Goal: Task Accomplishment & Management: Manage account settings

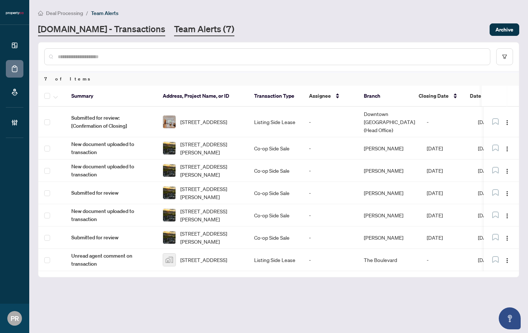
click at [116, 35] on link "[DOMAIN_NAME] - Transactions" at bounding box center [101, 29] width 127 height 13
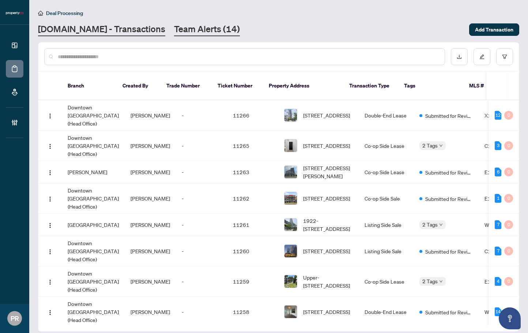
click at [174, 30] on link "Team Alerts (14)" at bounding box center [207, 29] width 66 height 13
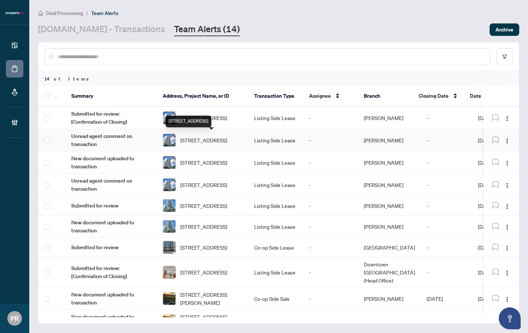
click at [211, 122] on div "[STREET_ADDRESS]" at bounding box center [189, 121] width 46 height 12
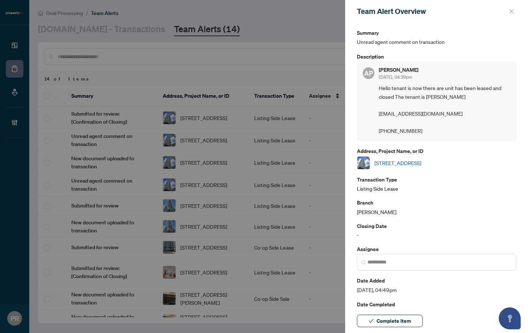
click at [512, 16] on span "button" at bounding box center [511, 11] width 5 height 12
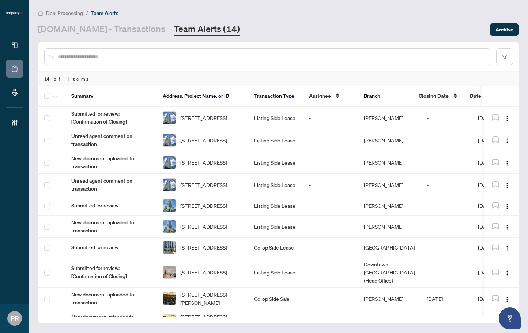
click at [110, 26] on link "[DOMAIN_NAME] - Transactions" at bounding box center [101, 29] width 127 height 13
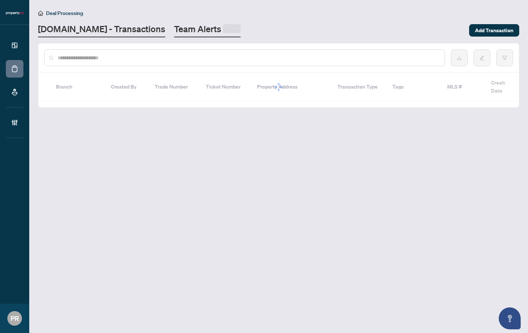
click at [189, 35] on link "Team Alerts" at bounding box center [207, 30] width 67 height 14
